Goal: Information Seeking & Learning: Find specific page/section

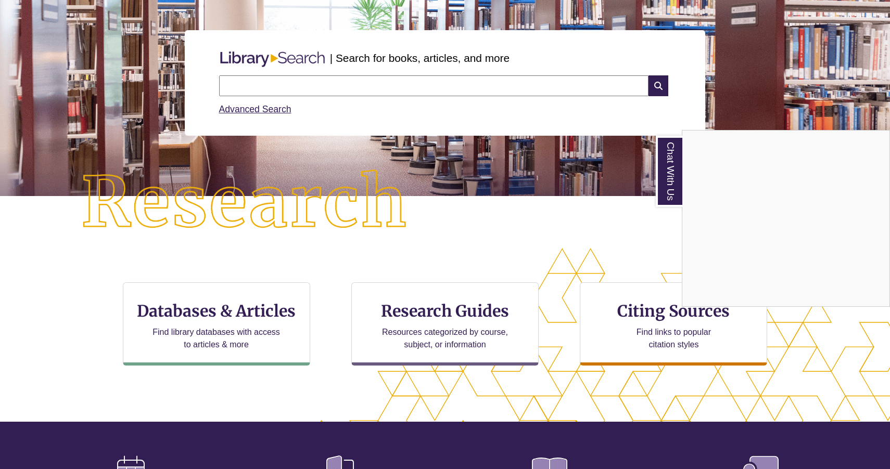
scroll to position [117, 0]
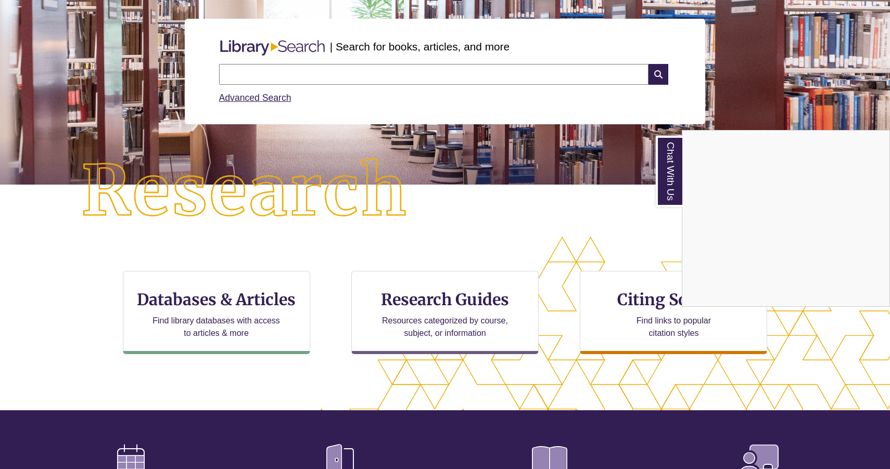
click at [244, 302] on div "Chat With Us" at bounding box center [445, 234] width 890 height 469
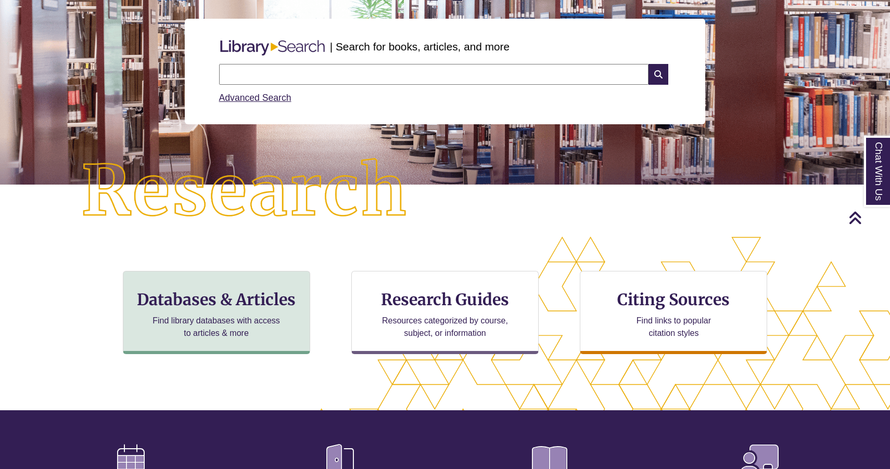
click at [223, 316] on p "Find library databases with access to articles & more" at bounding box center [216, 327] width 136 height 25
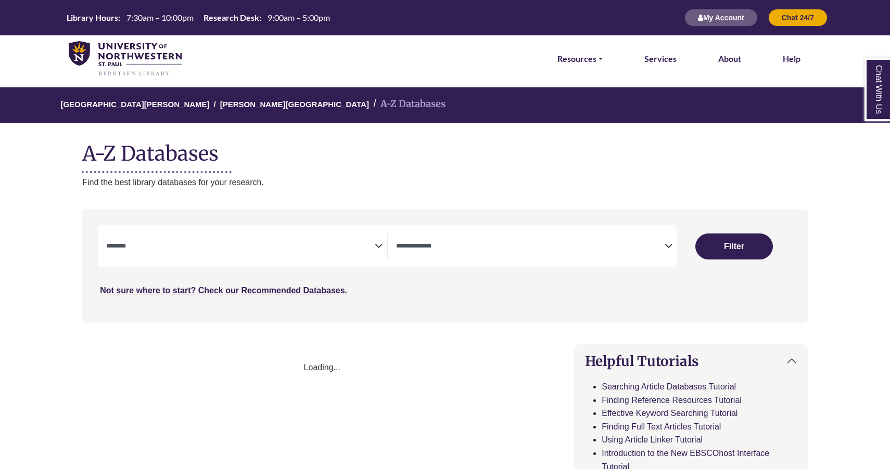
select select "Database Subject Filter"
select select "Database Types Filter"
select select "Database Subject Filter"
select select "Database Types Filter"
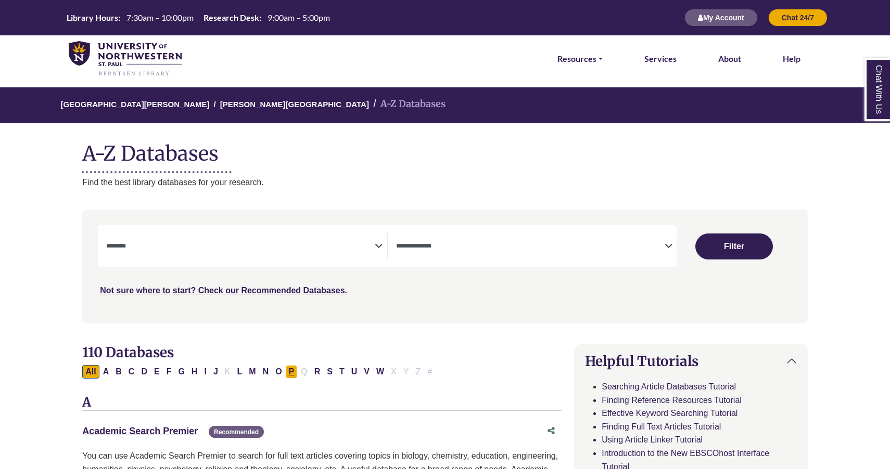
click at [289, 371] on button "P" at bounding box center [292, 372] width 12 height 14
select select "Database Subject Filter"
select select "Database Types Filter"
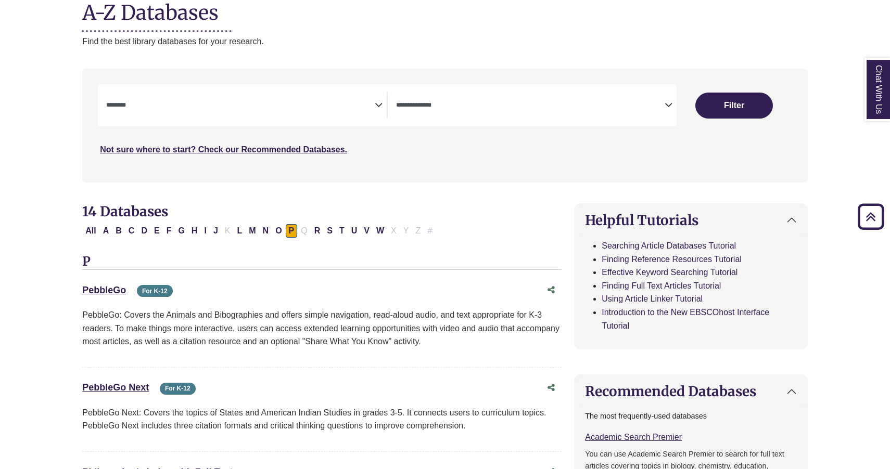
scroll to position [138, 0]
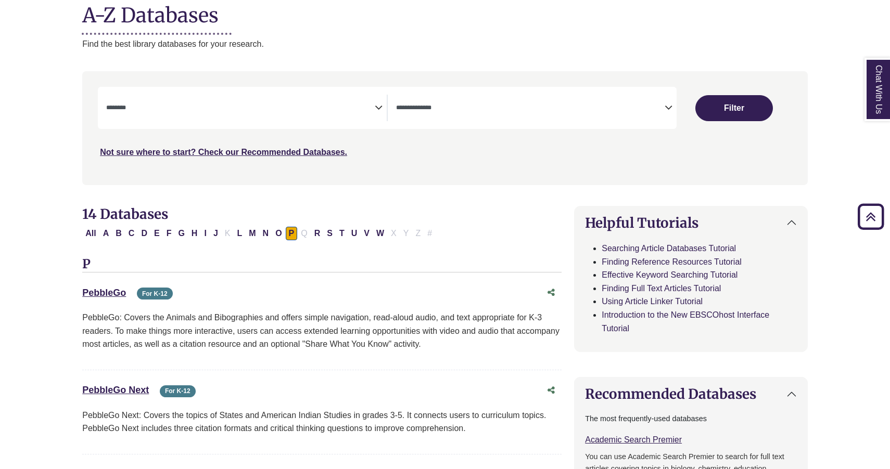
click at [380, 103] on icon "Search filters" at bounding box center [379, 106] width 8 height 16
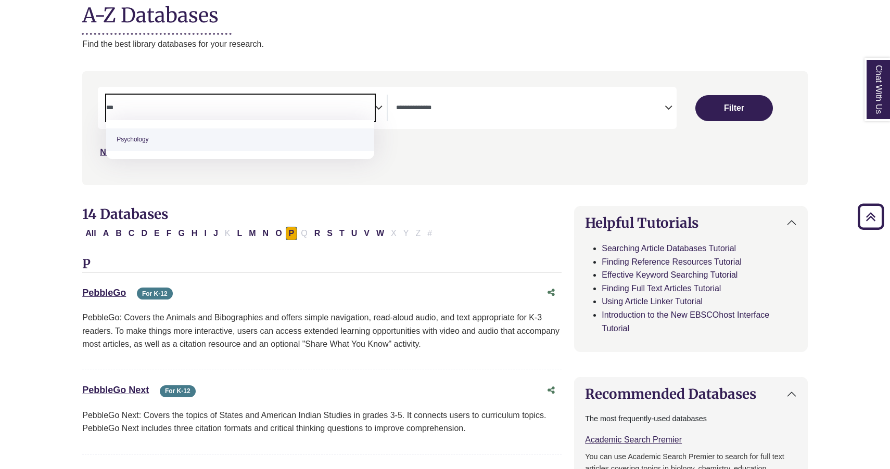
type textarea "***"
select select "*****"
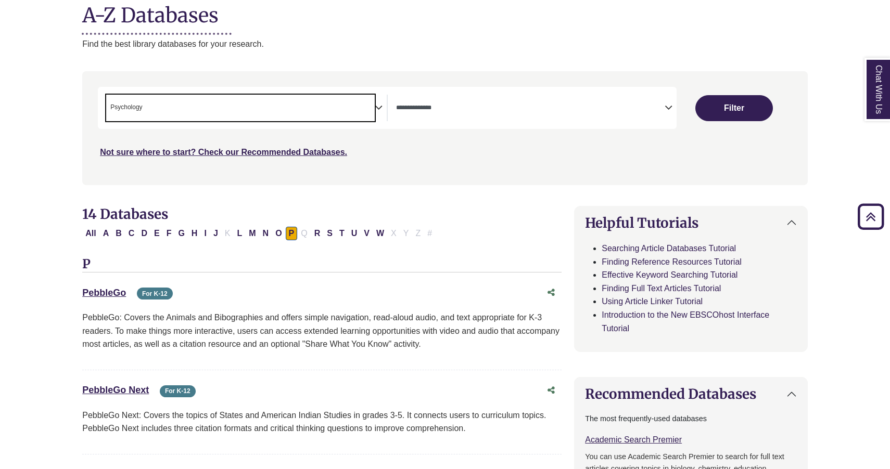
scroll to position [366, 0]
click at [740, 108] on button "Filter" at bounding box center [734, 108] width 78 height 26
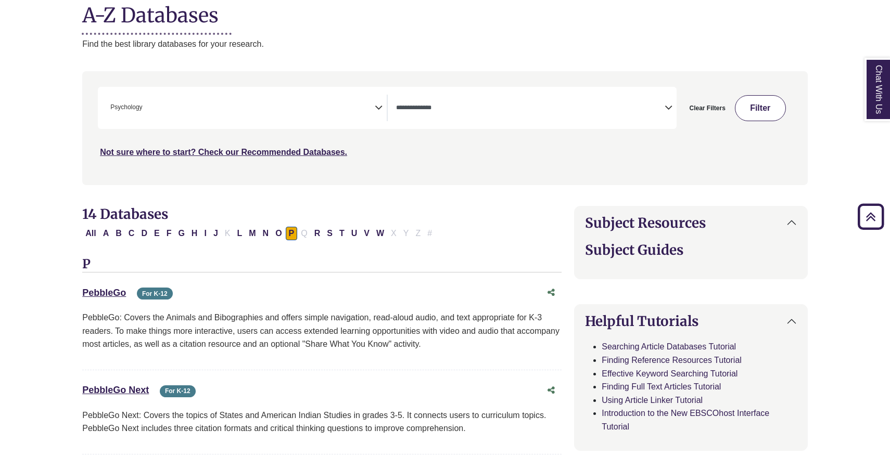
select select "Database Types Filter"
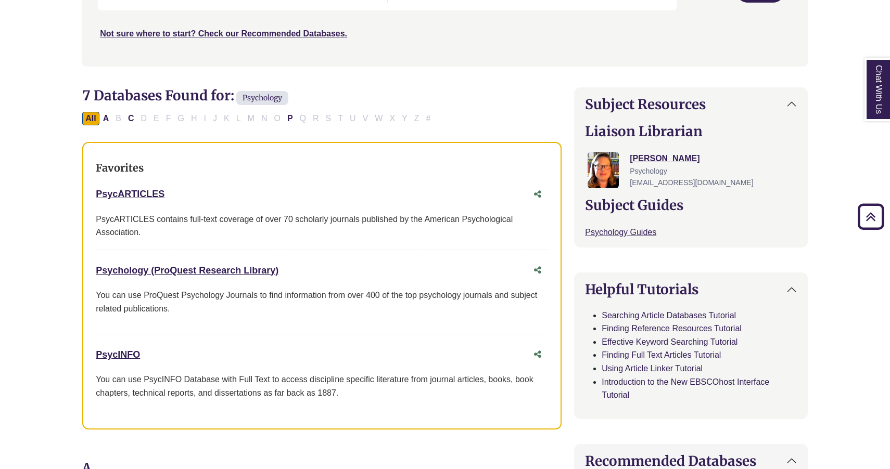
scroll to position [273, 0]
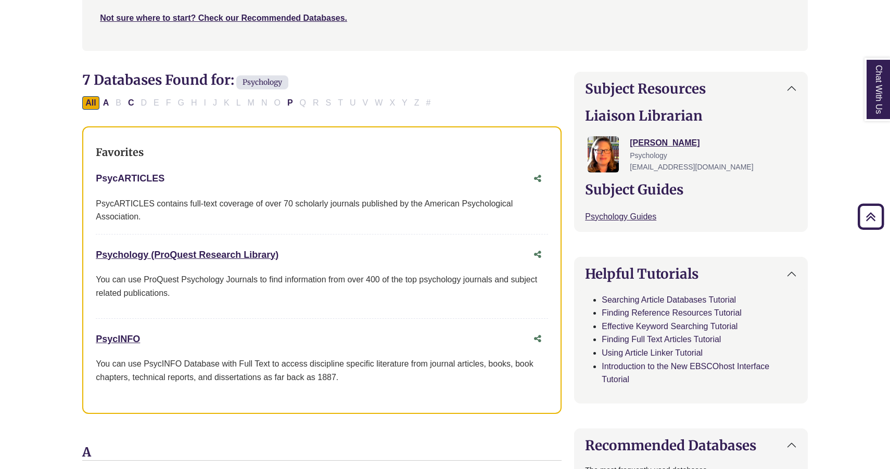
click at [134, 176] on link "PsycARTICLES This link opens in a new window" at bounding box center [130, 178] width 69 height 10
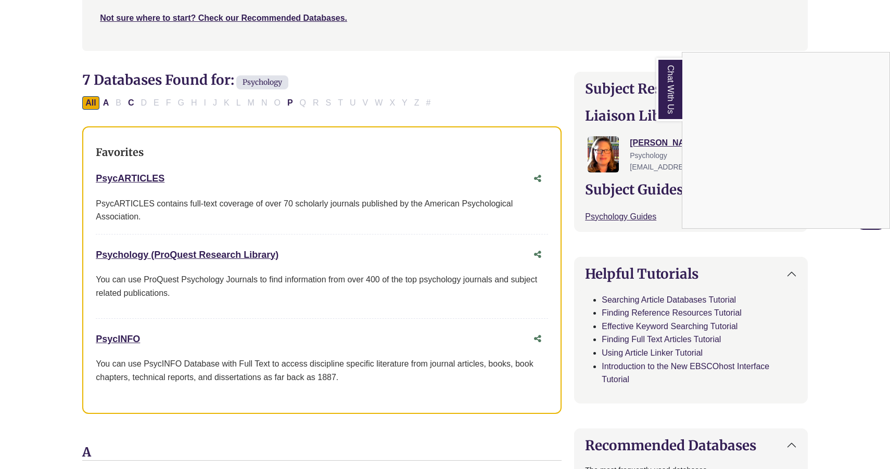
click at [513, 230] on div "Chat With Us" at bounding box center [445, 234] width 890 height 469
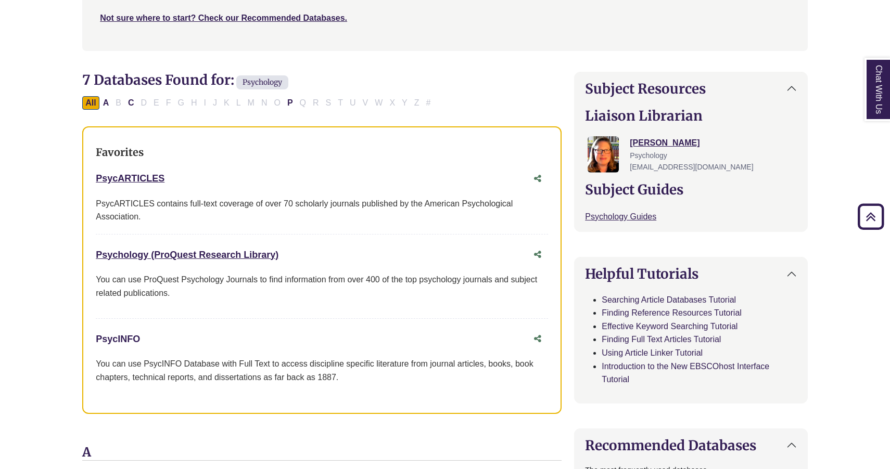
click at [122, 337] on link "PsycINFO This link opens in a new window" at bounding box center [118, 339] width 44 height 10
